Goal: Navigation & Orientation: Find specific page/section

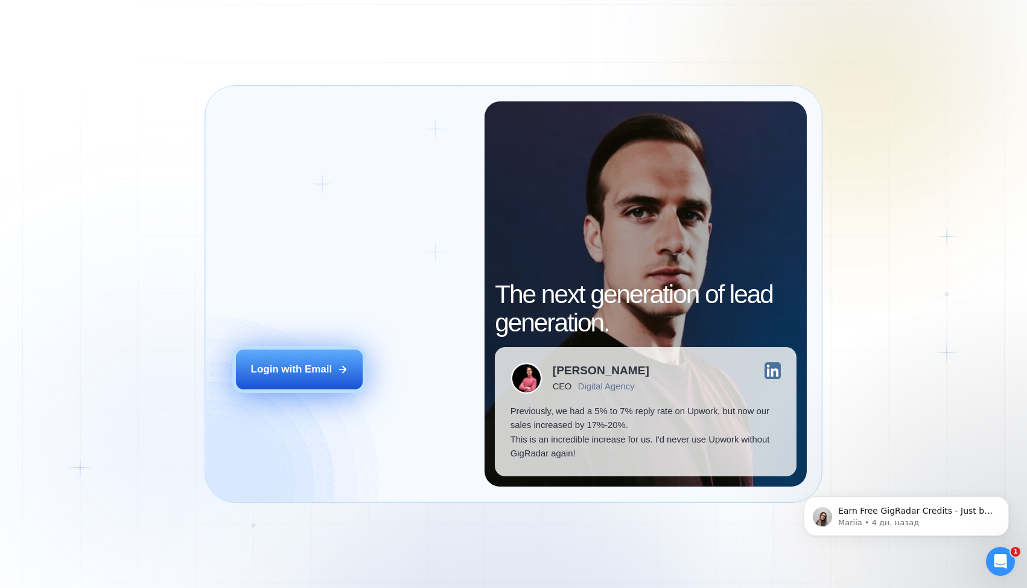
click at [320, 368] on div "Login with Email" at bounding box center [291, 369] width 81 height 14
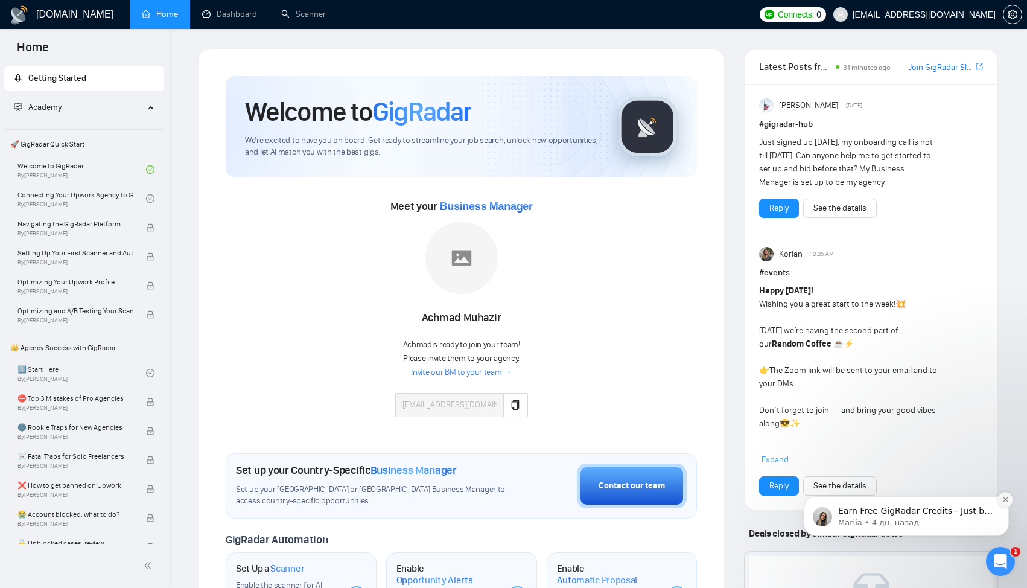
click at [1009, 499] on button "Dismiss notification" at bounding box center [1006, 500] width 16 height 16
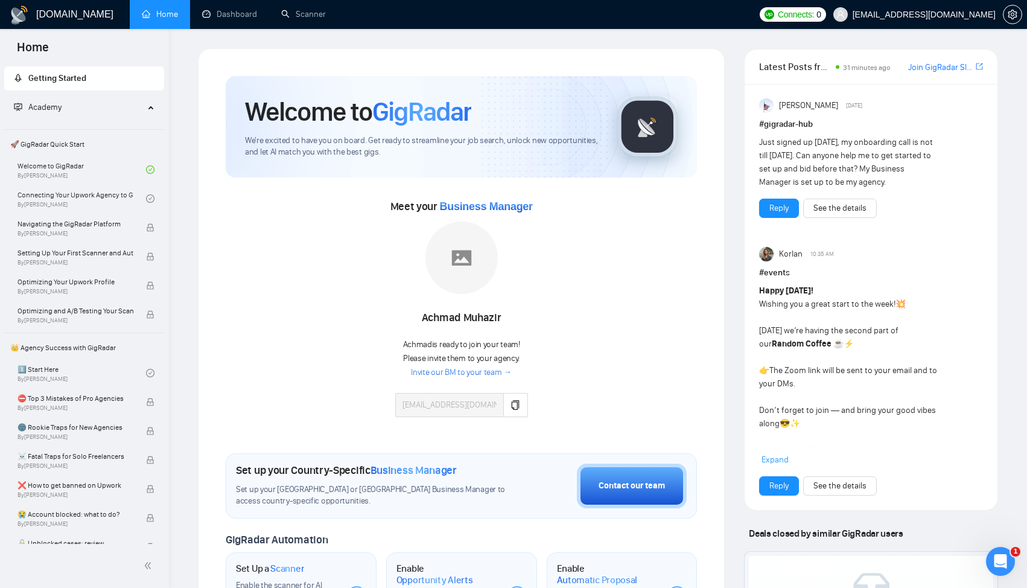
scroll to position [54, 0]
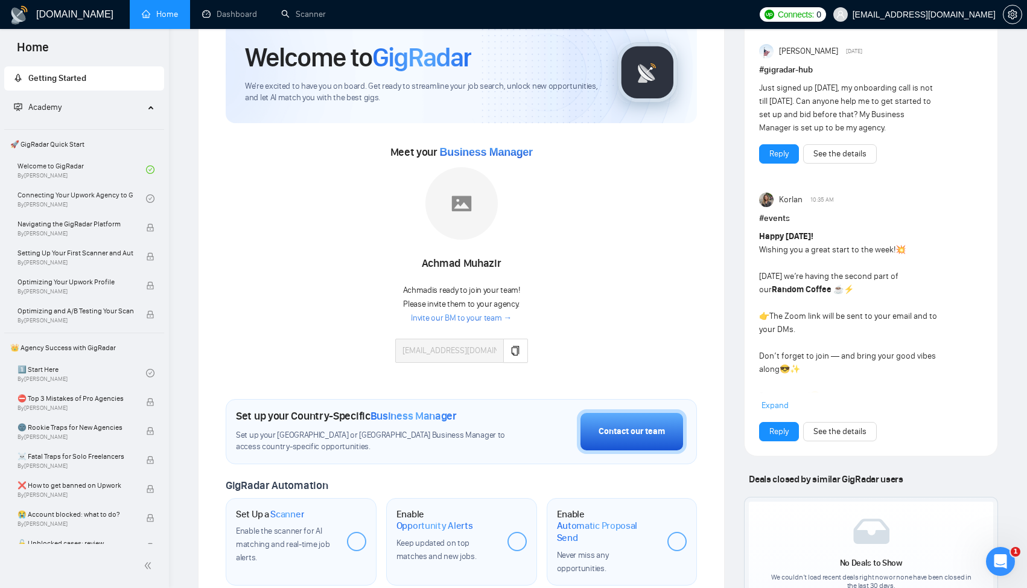
click at [252, 232] on div "Meet your Business Manager Achmad Muhazir Achmad is ready to join your team! Pl…" at bounding box center [461, 258] width 471 height 232
click at [512, 352] on icon "copy" at bounding box center [516, 351] width 10 height 10
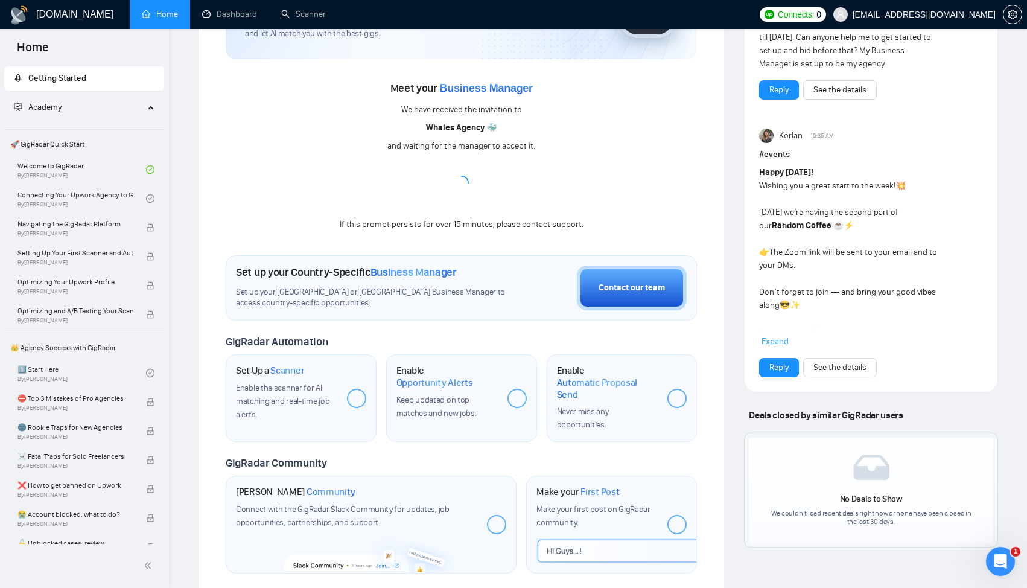
scroll to position [176, 0]
